Goal: Information Seeking & Learning: Learn about a topic

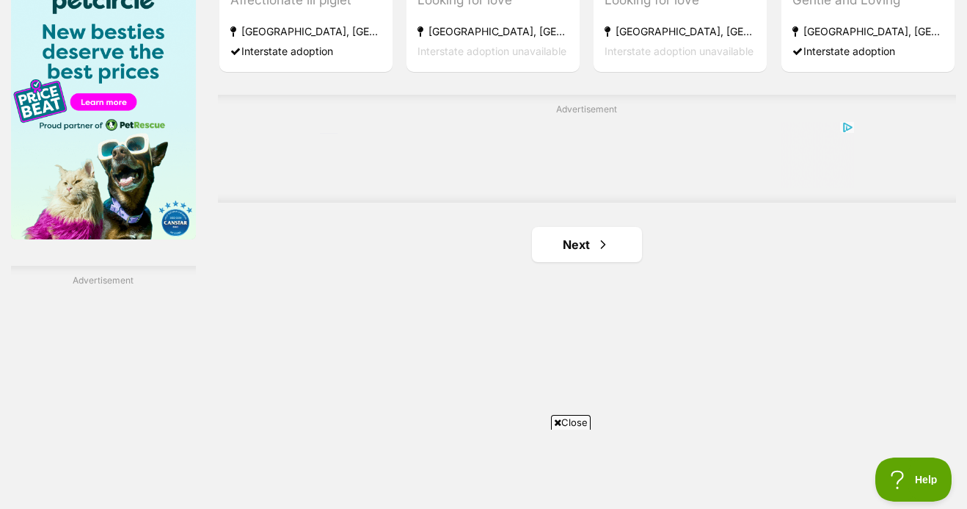
scroll to position [2386, 0]
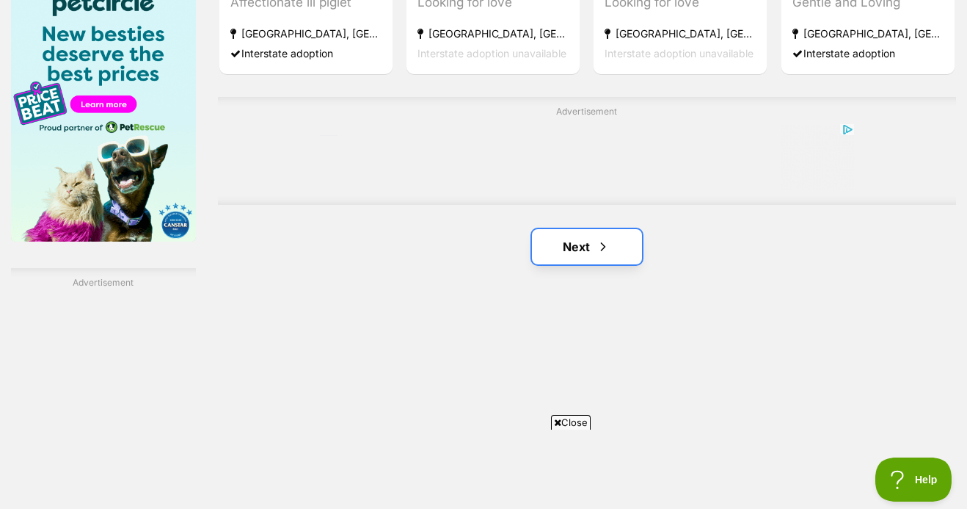
click at [547, 229] on link "Next" at bounding box center [587, 246] width 110 height 35
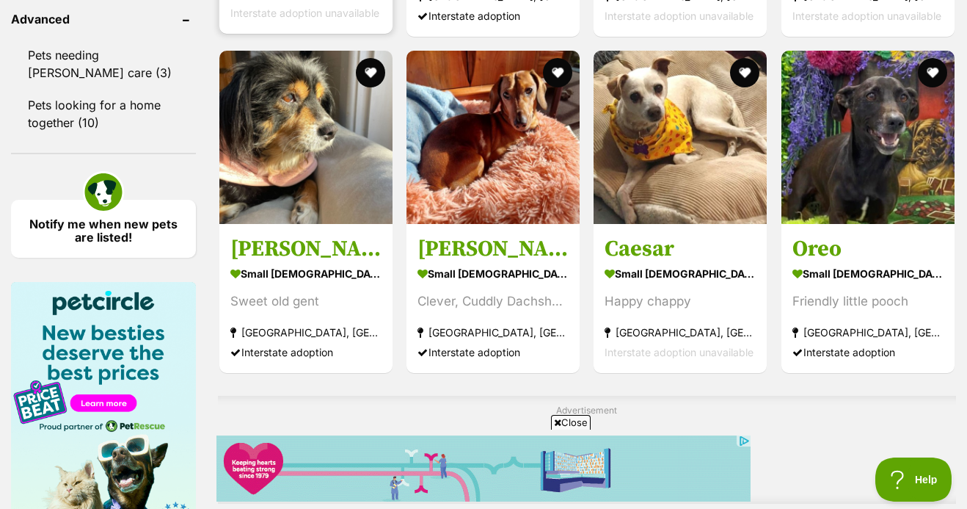
scroll to position [2043, 0]
